Goal: Use online tool/utility: Use online tool/utility

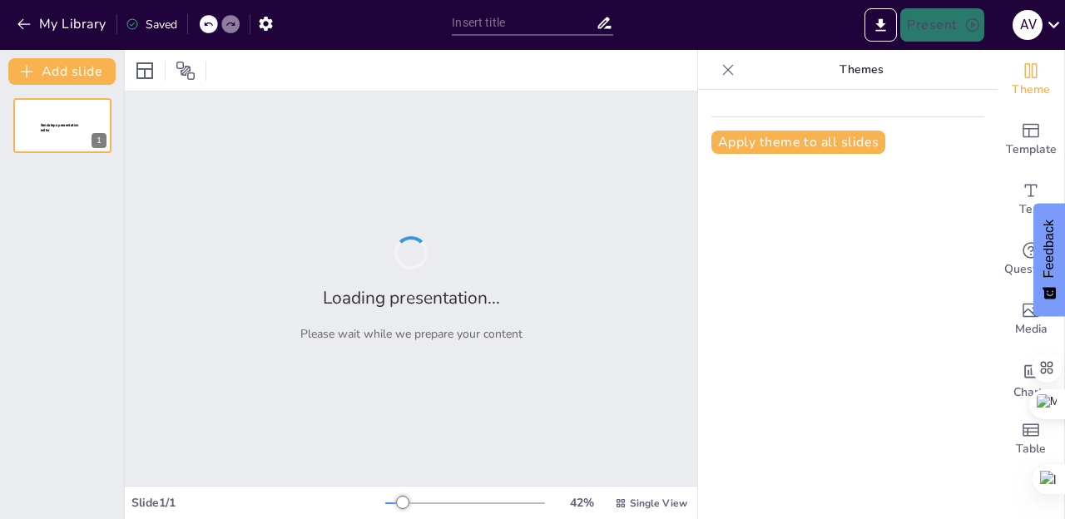
type input "Modelos Mentales Esenciales: Herramientas para la Toma de Decisiones"
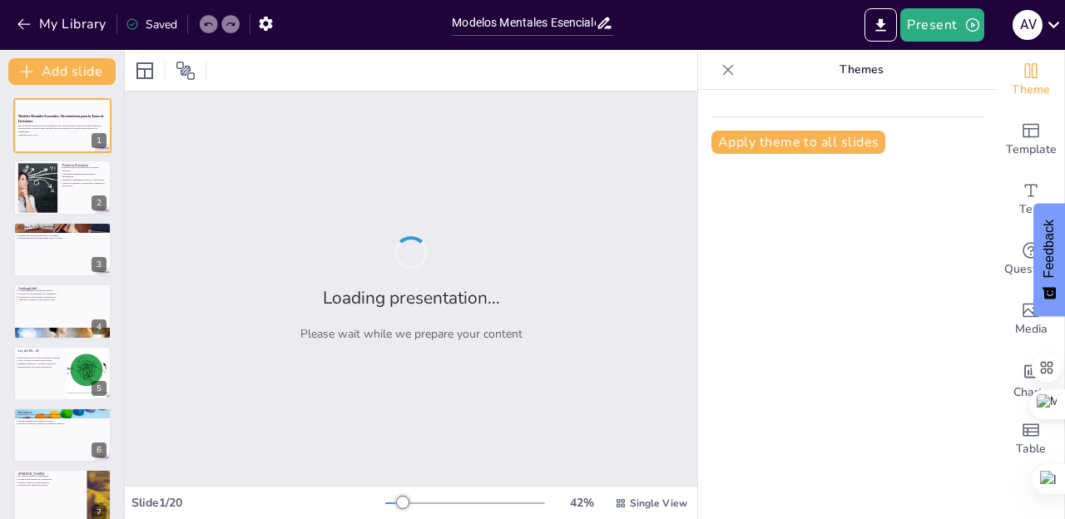
checkbox input "true"
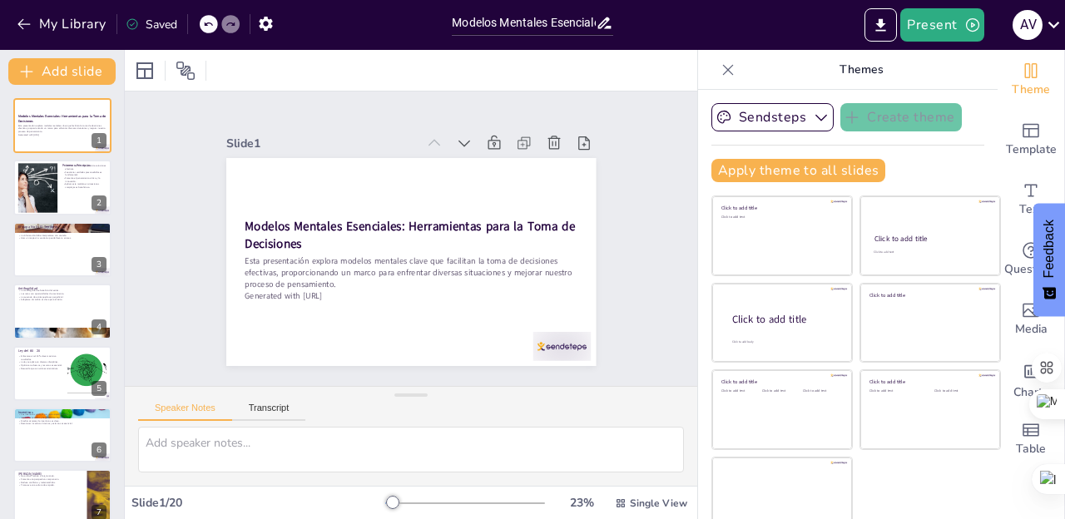
checkbox input "true"
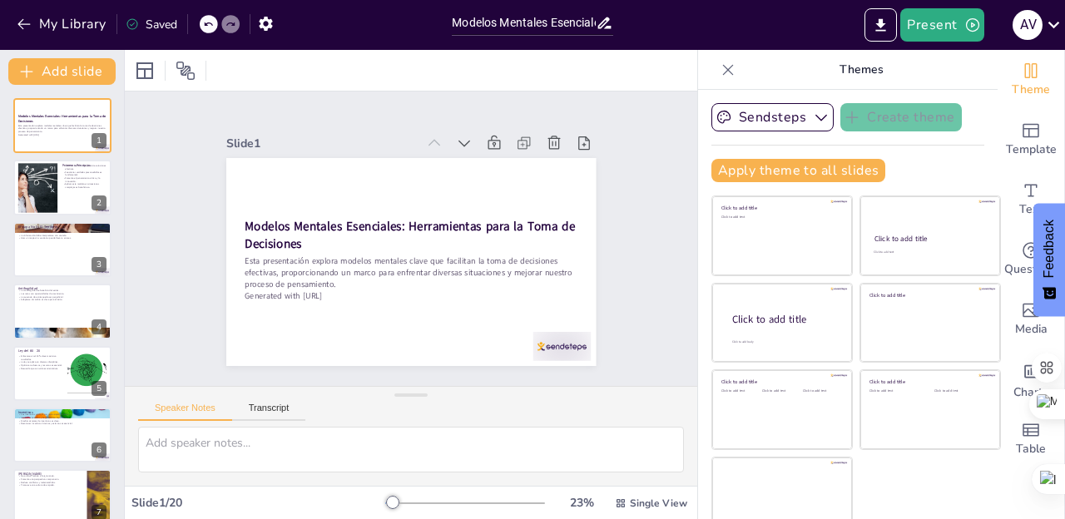
checkbox input "true"
